Goal: Task Accomplishment & Management: Manage account settings

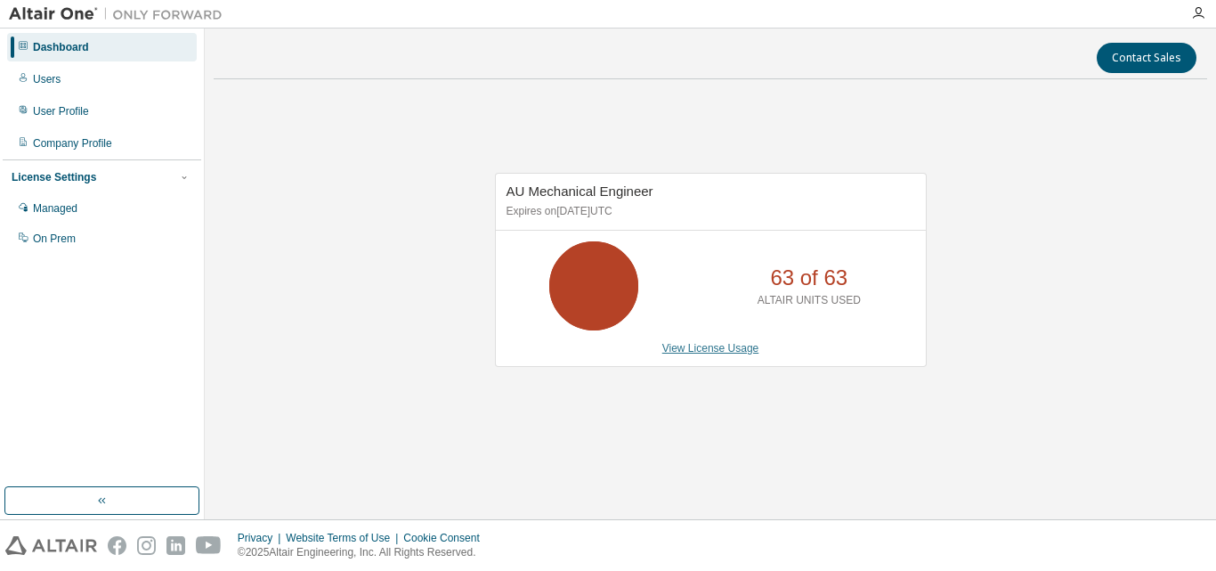
click at [679, 343] on link "View License Usage" at bounding box center [710, 348] width 97 height 12
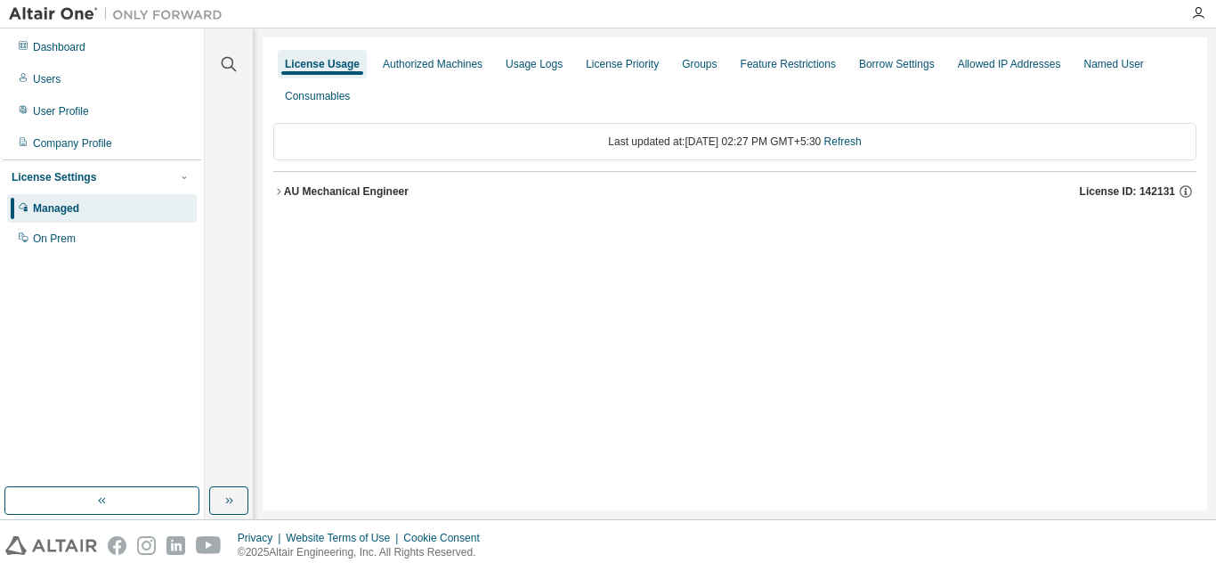
click at [341, 192] on div "AU Mechanical Engineer" at bounding box center [346, 191] width 125 height 14
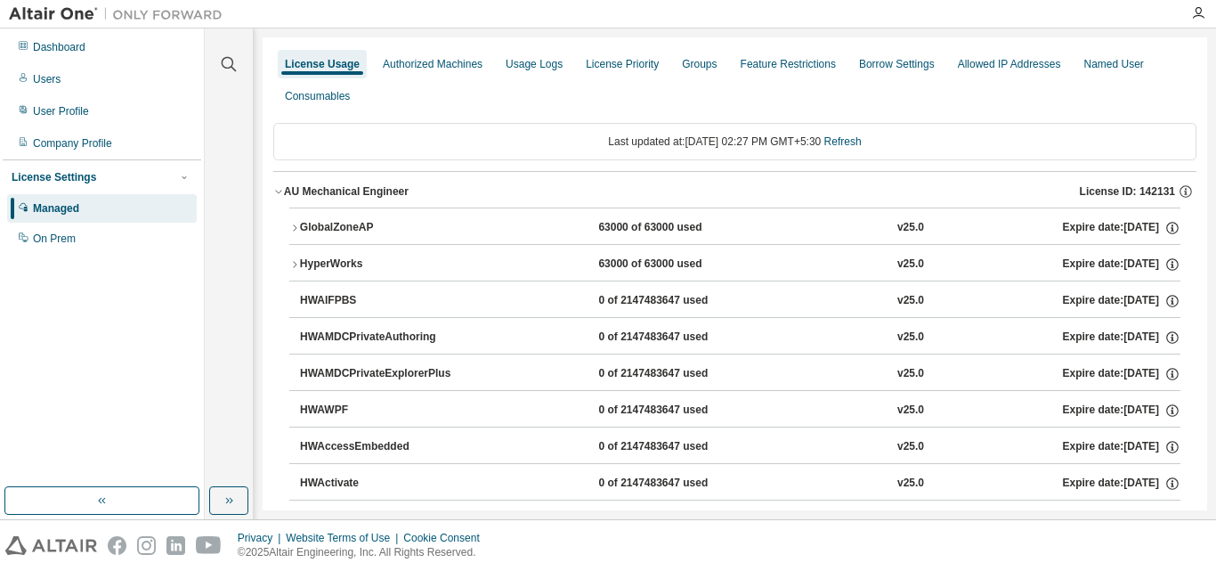
click at [323, 213] on button "GlobalZoneAP 63000 of 63000 used v25.0 Expire date: 2025-12-25" at bounding box center [734, 227] width 891 height 39
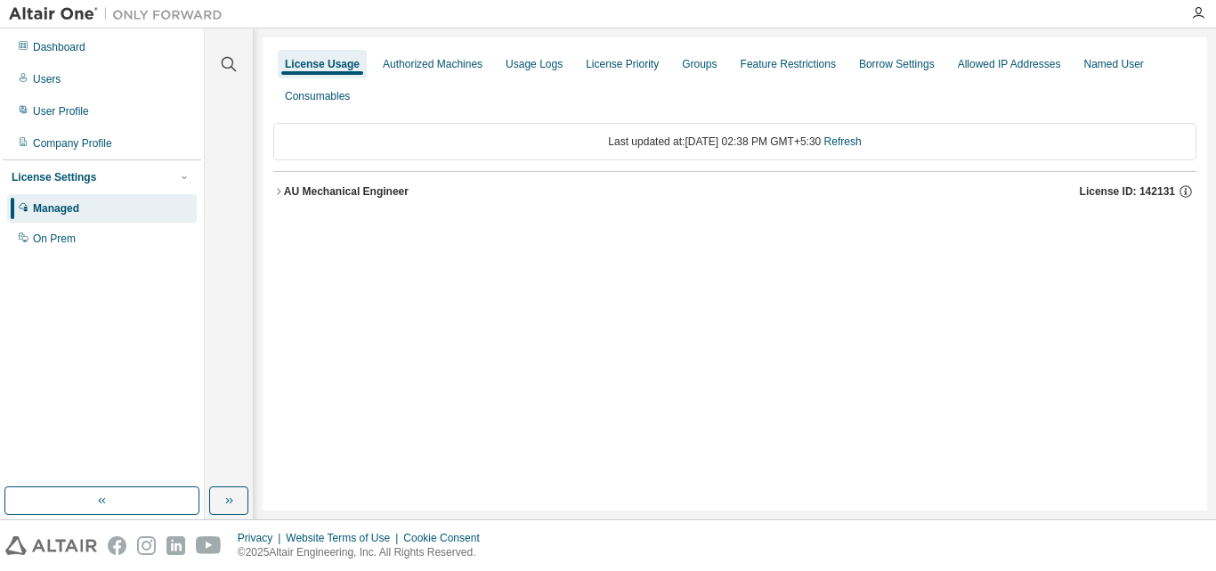
click at [396, 185] on div "AU Mechanical Engineer" at bounding box center [346, 191] width 125 height 14
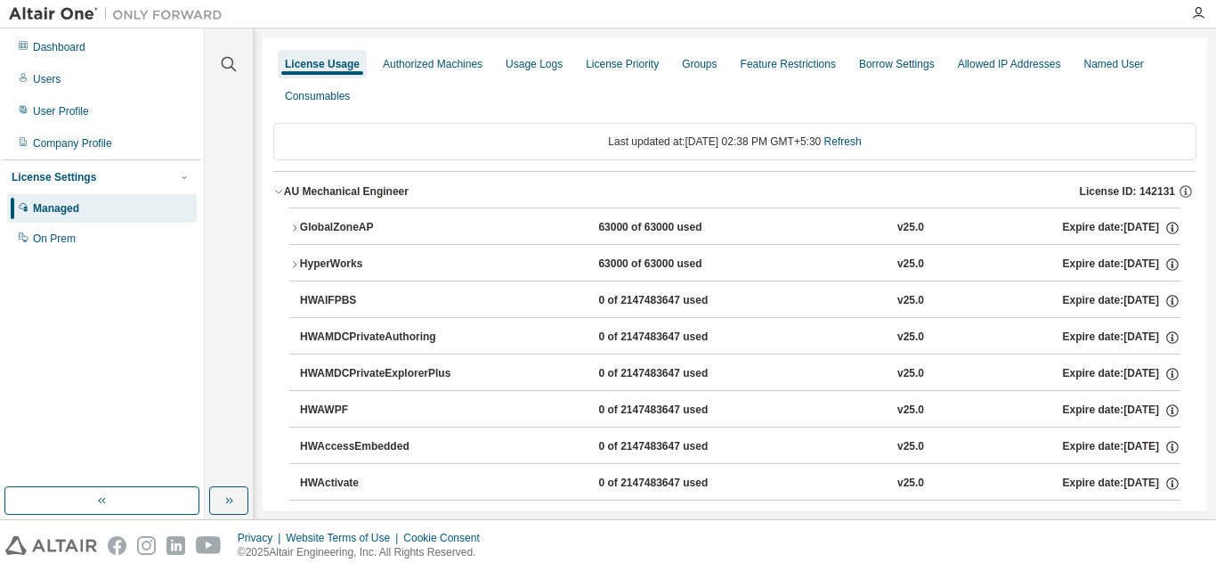
click at [425, 218] on button "GlobalZoneAP 63000 of 63000 used v25.0 Expire date: 2025-12-25" at bounding box center [734, 227] width 891 height 39
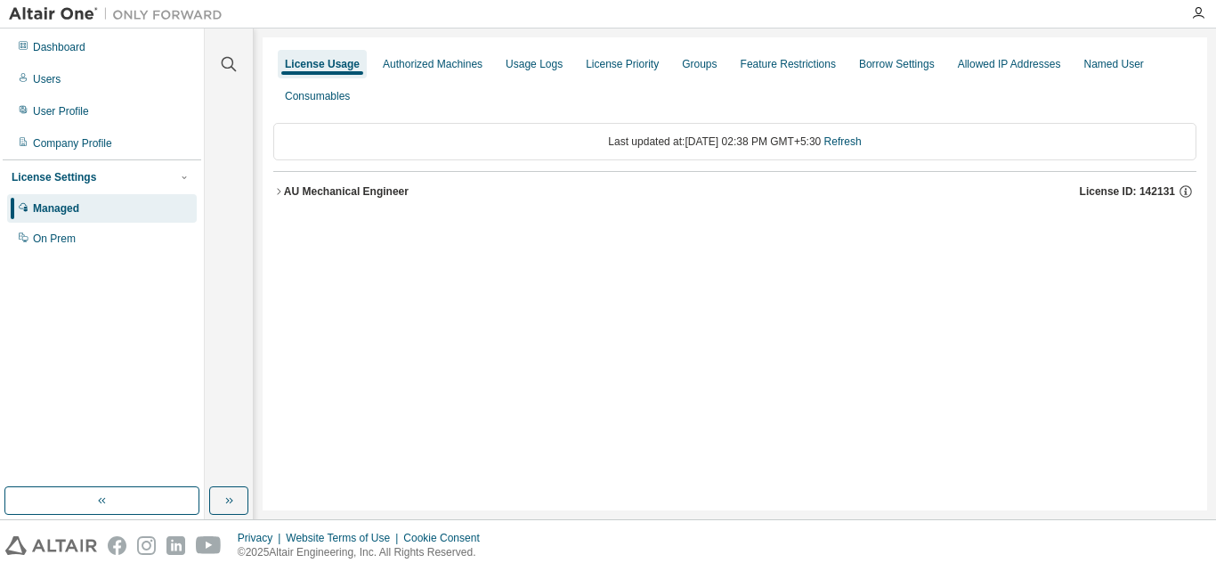
click at [358, 197] on div "AU Mechanical Engineer" at bounding box center [346, 191] width 125 height 14
click at [288, 199] on button "AU Mechanical Engineer License ID: 142131" at bounding box center [734, 191] width 923 height 39
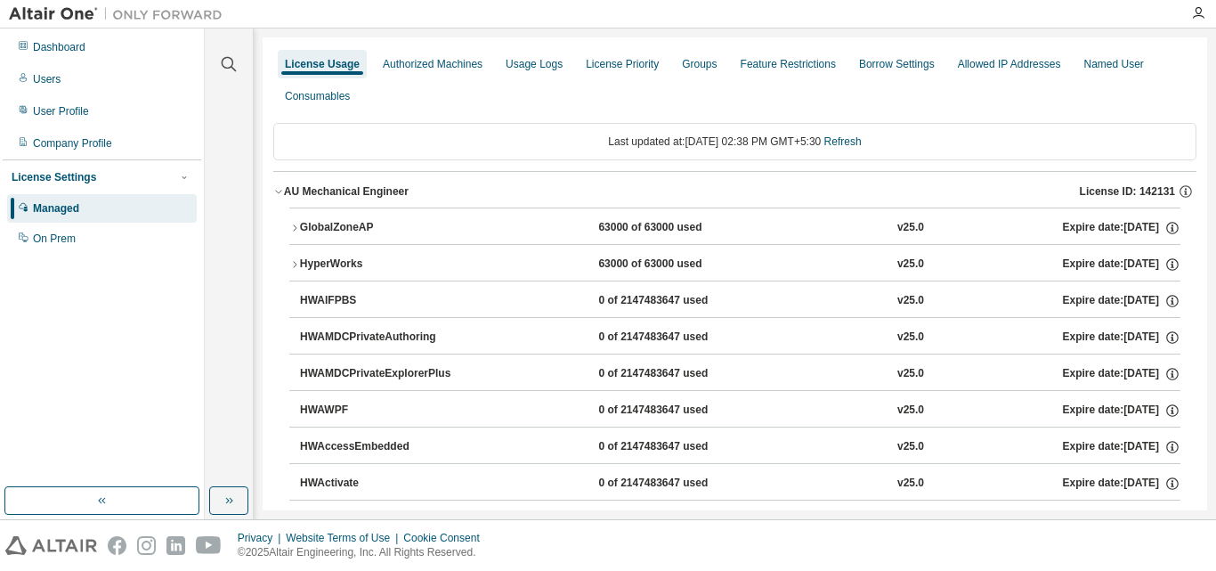
click at [301, 190] on div "AU Mechanical Engineer" at bounding box center [346, 191] width 125 height 14
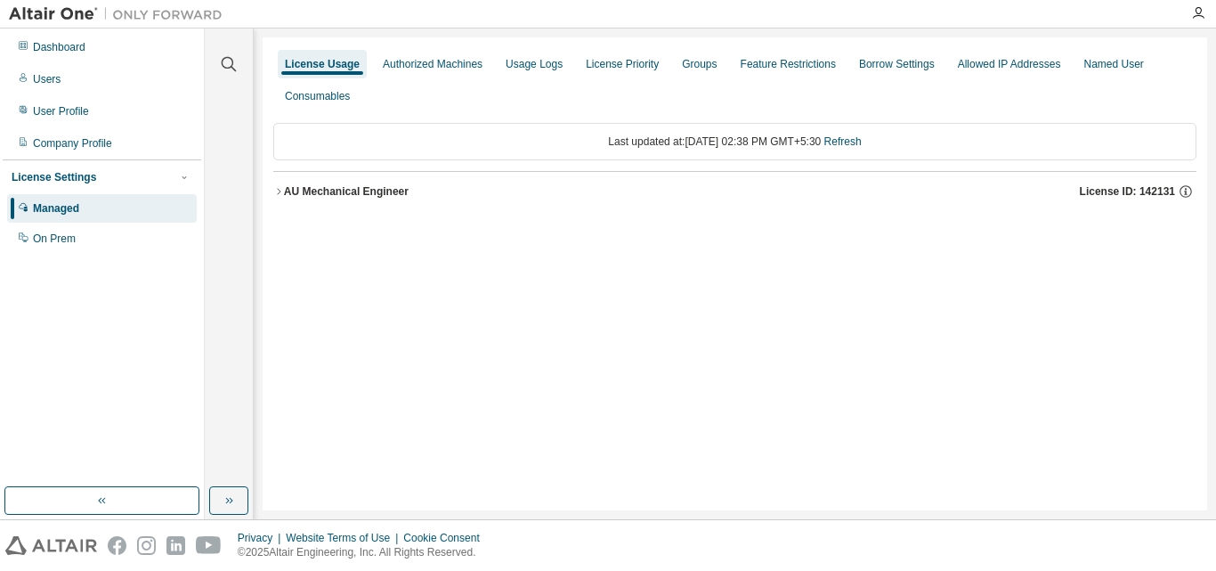
click at [301, 190] on div "AU Mechanical Engineer" at bounding box center [346, 191] width 125 height 14
click at [345, 189] on div "AU Mechanical Engineer" at bounding box center [346, 191] width 125 height 14
